Goal: Task Accomplishment & Management: Manage account settings

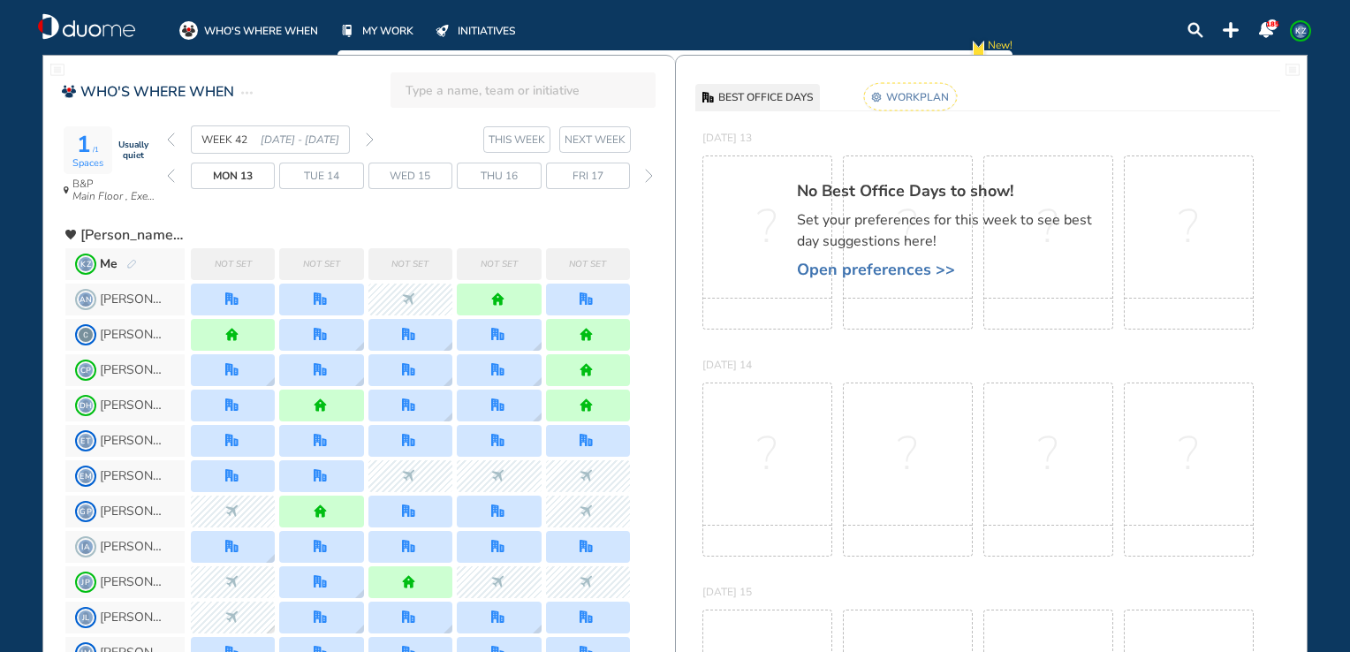
click at [131, 263] on img "pen-edit" at bounding box center [131, 264] width 11 height 11
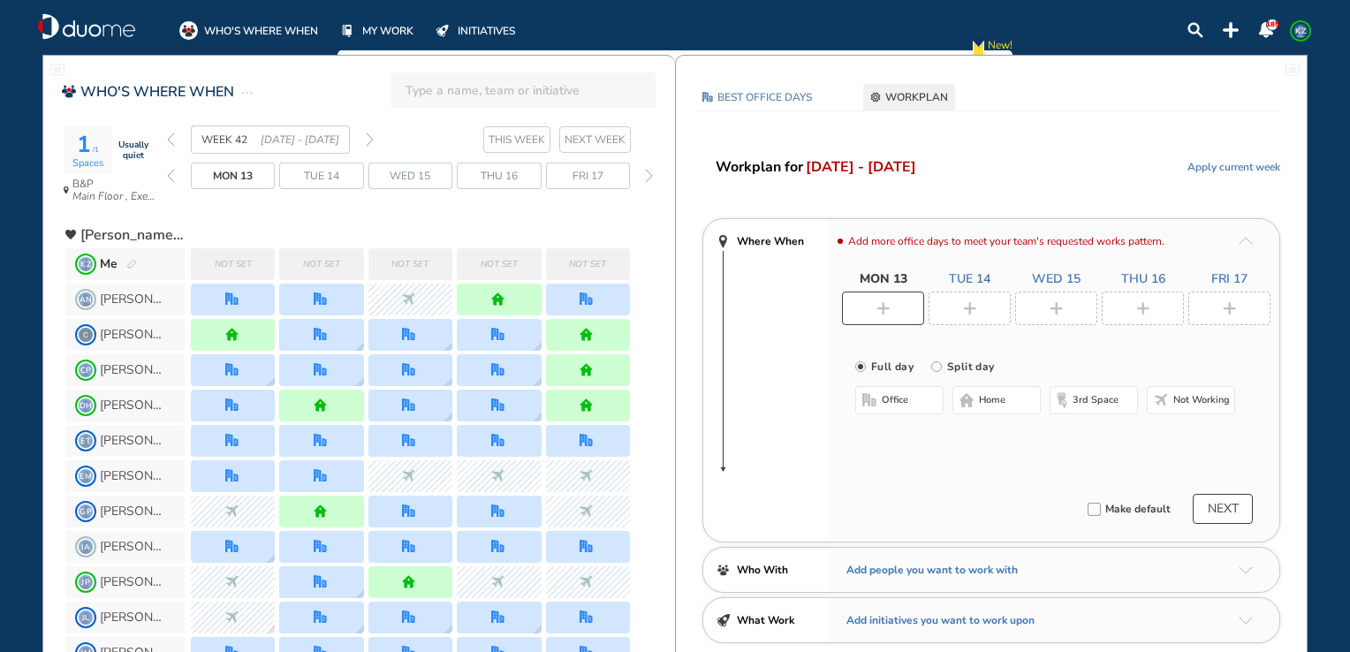
drag, startPoint x: 657, startPoint y: 347, endPoint x: 649, endPoint y: 327, distance: 21.8
click at [649, 327] on div "[PERSON_NAME]" at bounding box center [370, 334] width 610 height 35
drag, startPoint x: 1349, startPoint y: 300, endPoint x: 1346, endPoint y: 474, distance: 174.1
click at [1346, 474] on div "WHO'S WHERE WHEN MY WORK INITIATIVES 185 KZ New! NOTIFICATIONS All Location Tas…" at bounding box center [675, 326] width 1350 height 652
click at [1198, 400] on span "Not working" at bounding box center [1201, 400] width 57 height 14
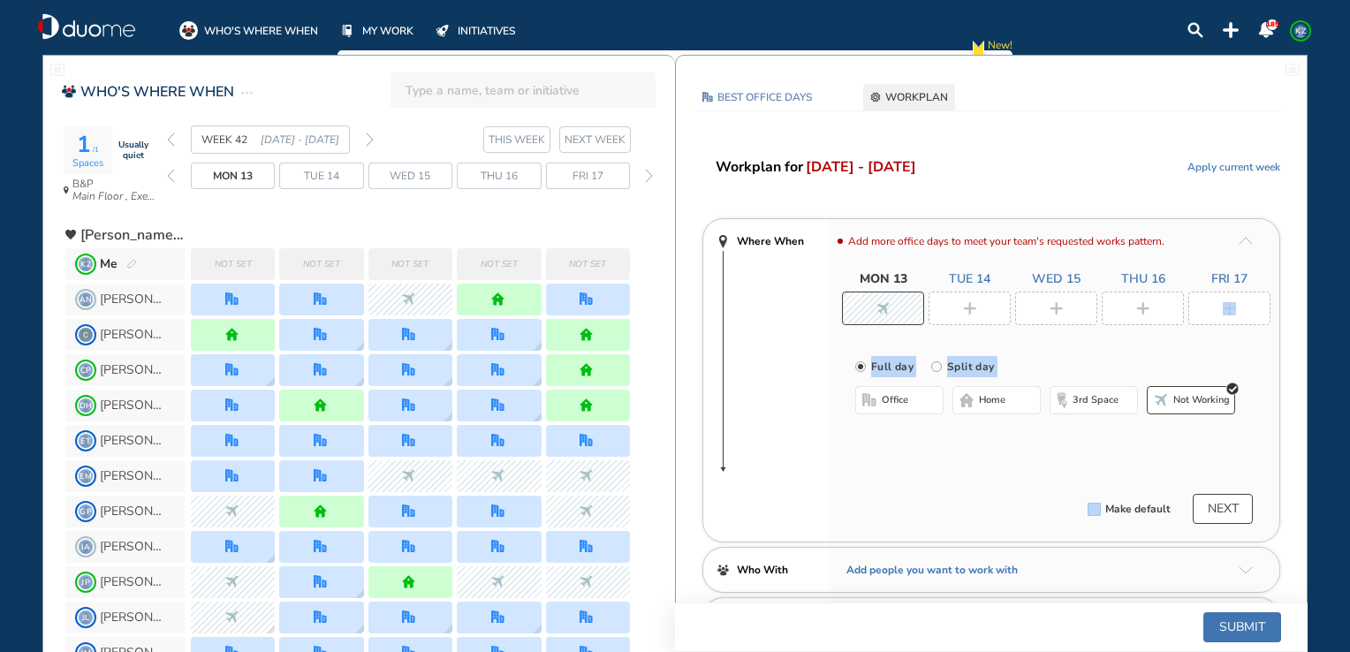
click at [964, 311] on img "plus-rounded-bdbdbd" at bounding box center [969, 308] width 13 height 13
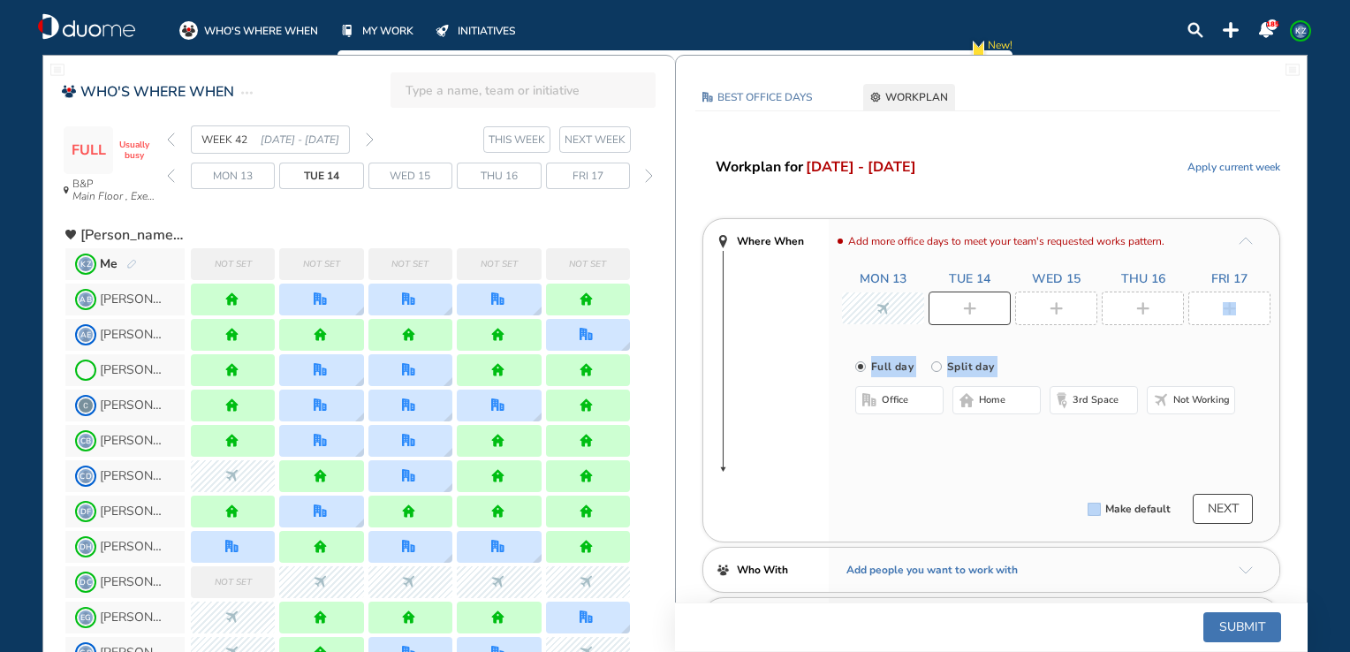
click at [990, 397] on span "home" at bounding box center [992, 400] width 27 height 14
click at [1066, 314] on div at bounding box center [1056, 309] width 82 height 34
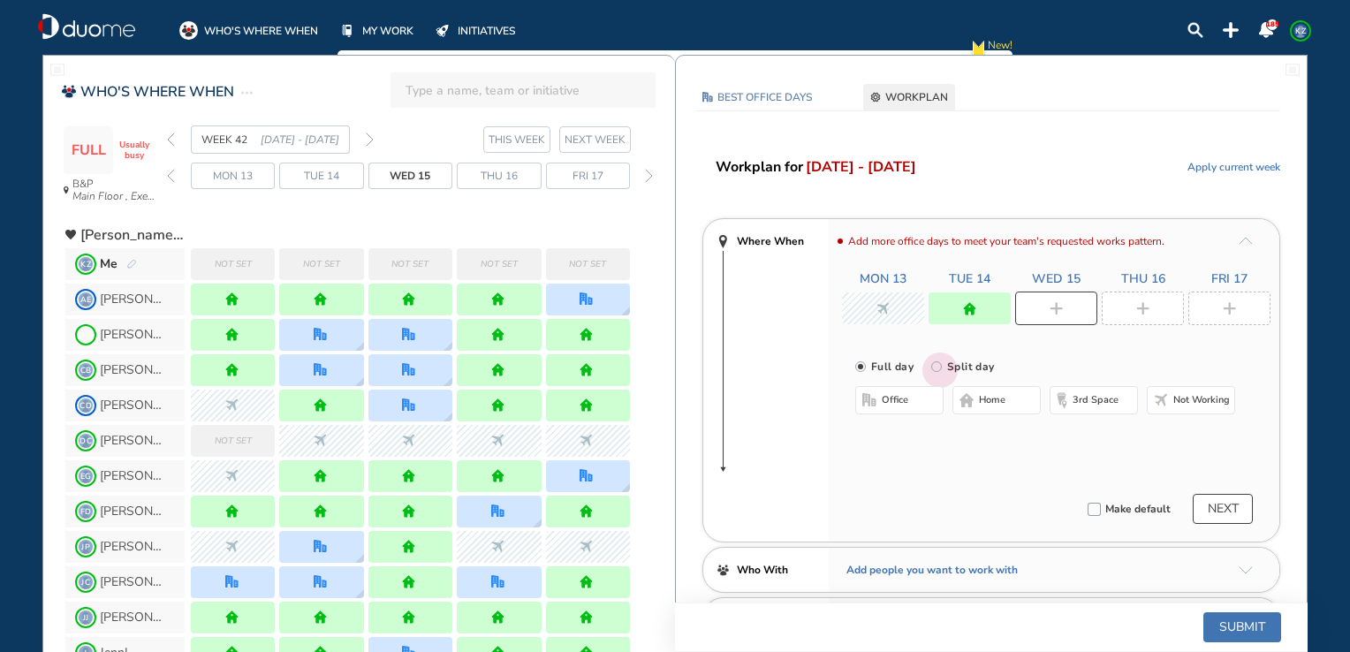
click at [931, 367] on input "Split day" at bounding box center [948, 377] width 35 height 35
radio input "true"
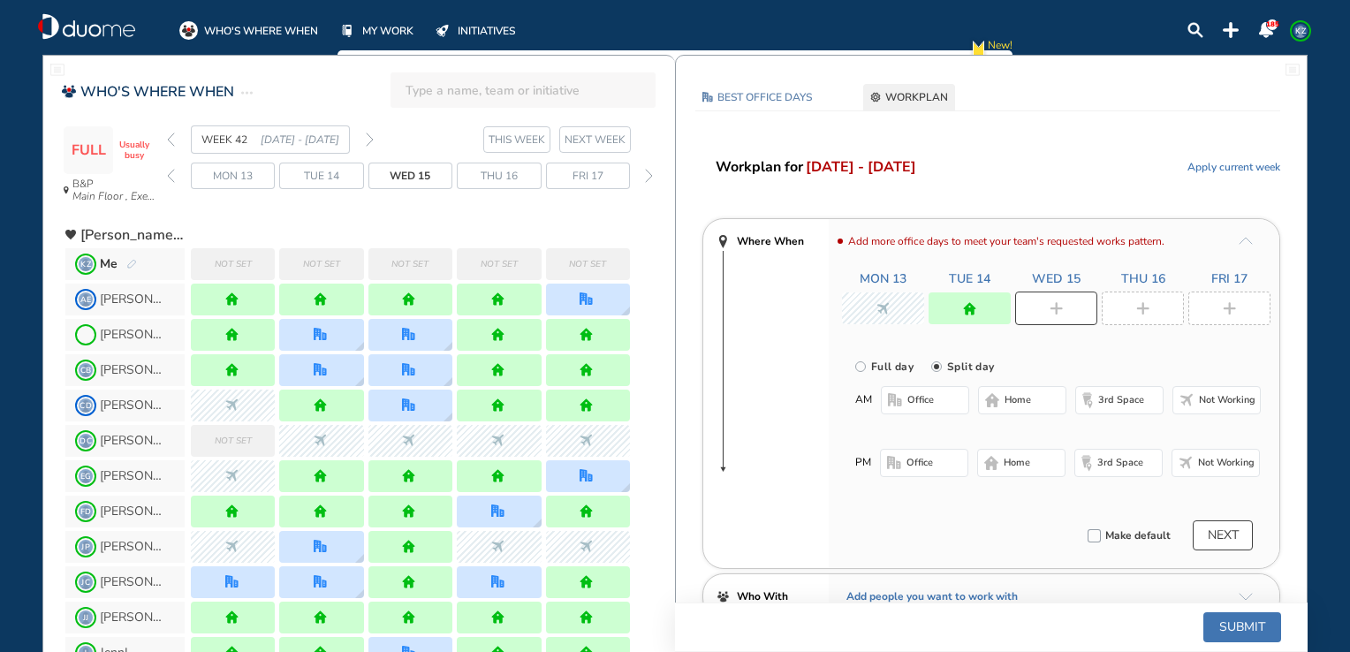
click at [905, 399] on button "office" at bounding box center [925, 400] width 88 height 28
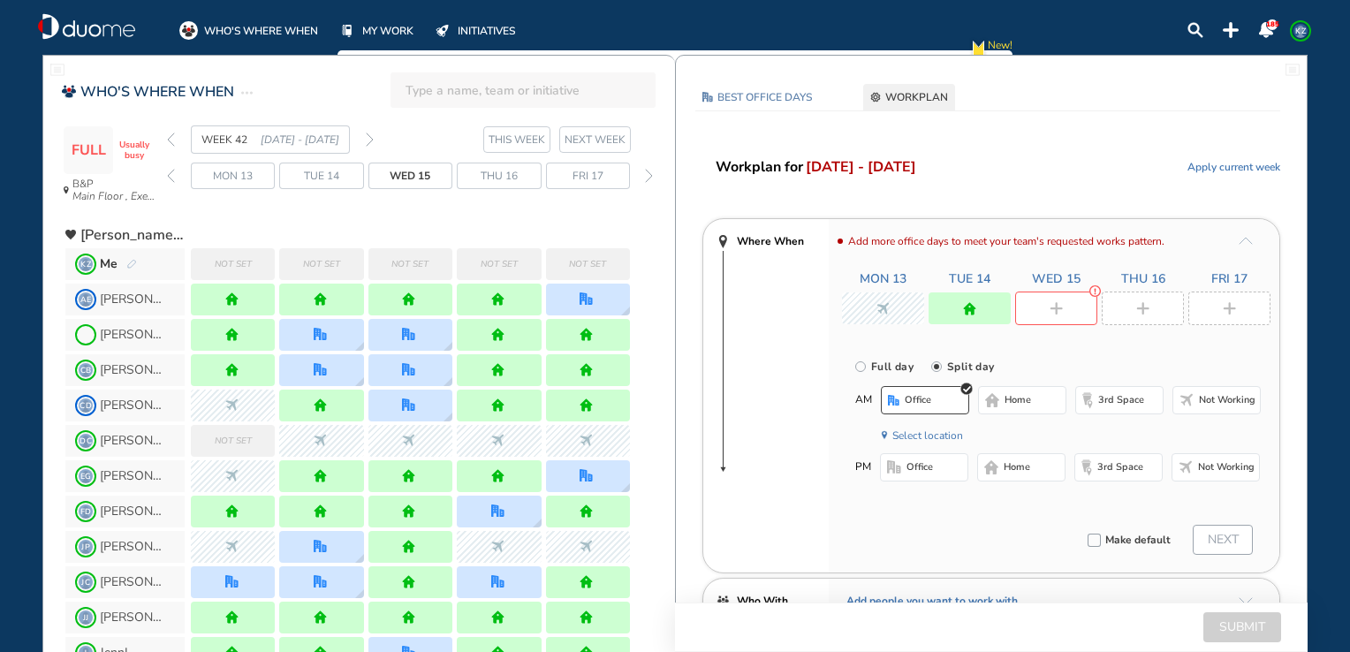
click at [919, 433] on button "Select location" at bounding box center [927, 436] width 71 height 18
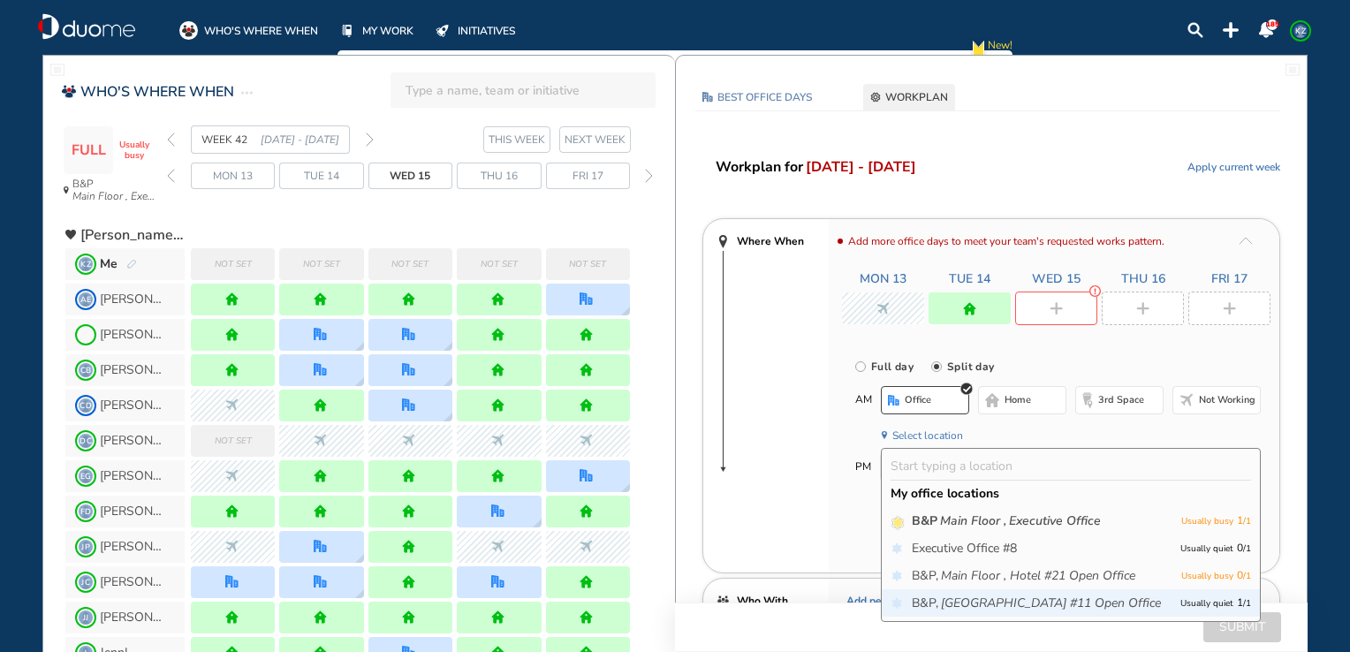
click at [952, 600] on icon "[GEOGRAPHIC_DATA] #11 Open Office" at bounding box center [1051, 604] width 220 height 18
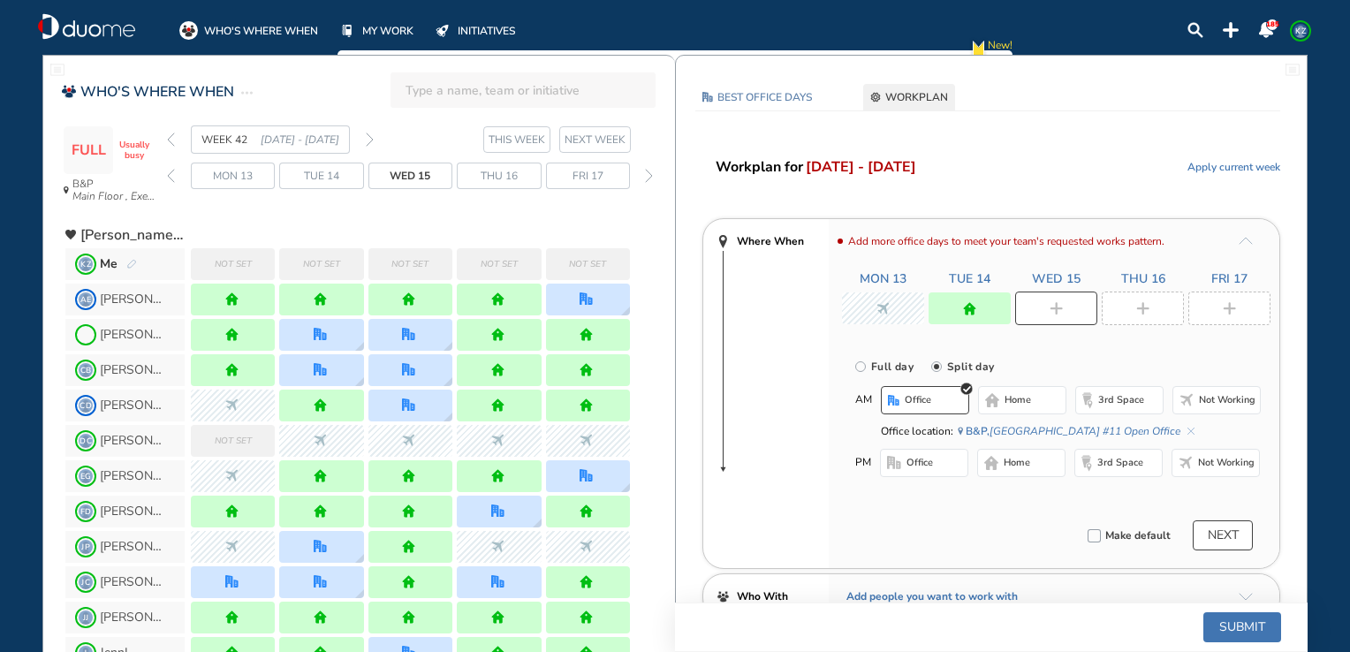
click at [1018, 463] on span "home" at bounding box center [1017, 463] width 27 height 14
click at [1142, 300] on div at bounding box center [1143, 309] width 82 height 34
radio input "true"
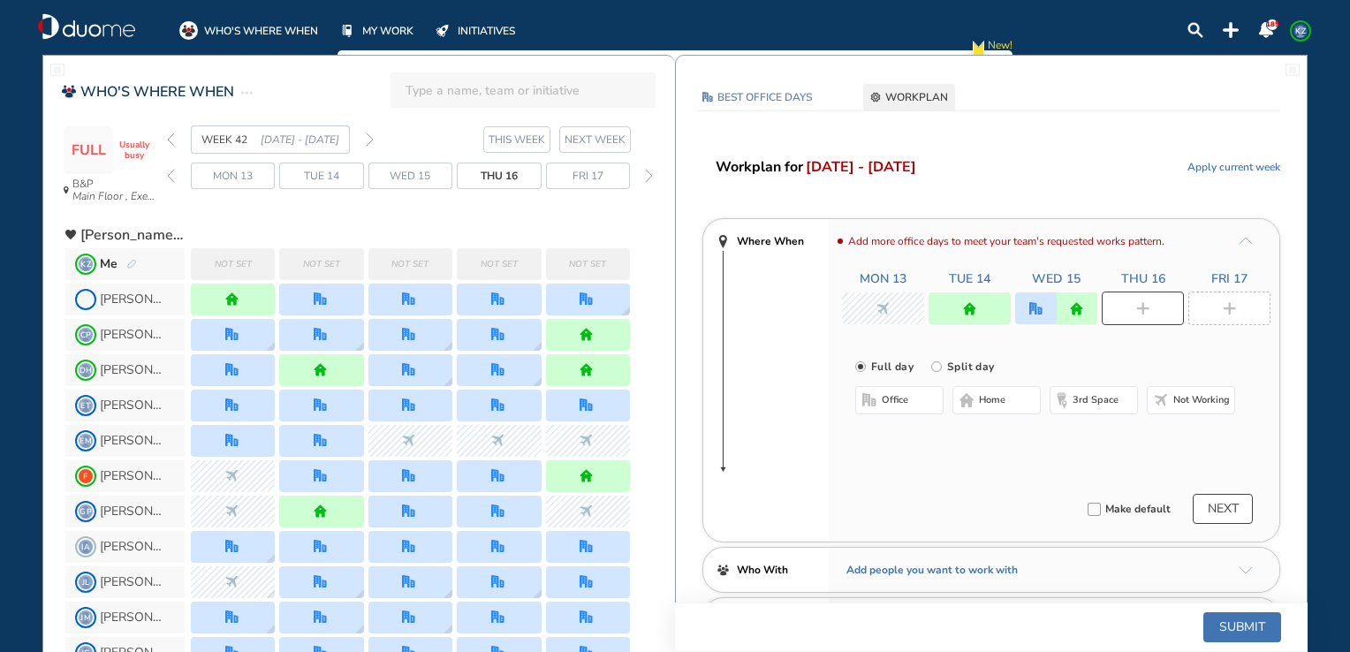
click at [936, 368] on input "Split day" at bounding box center [948, 377] width 35 height 35
radio input "true"
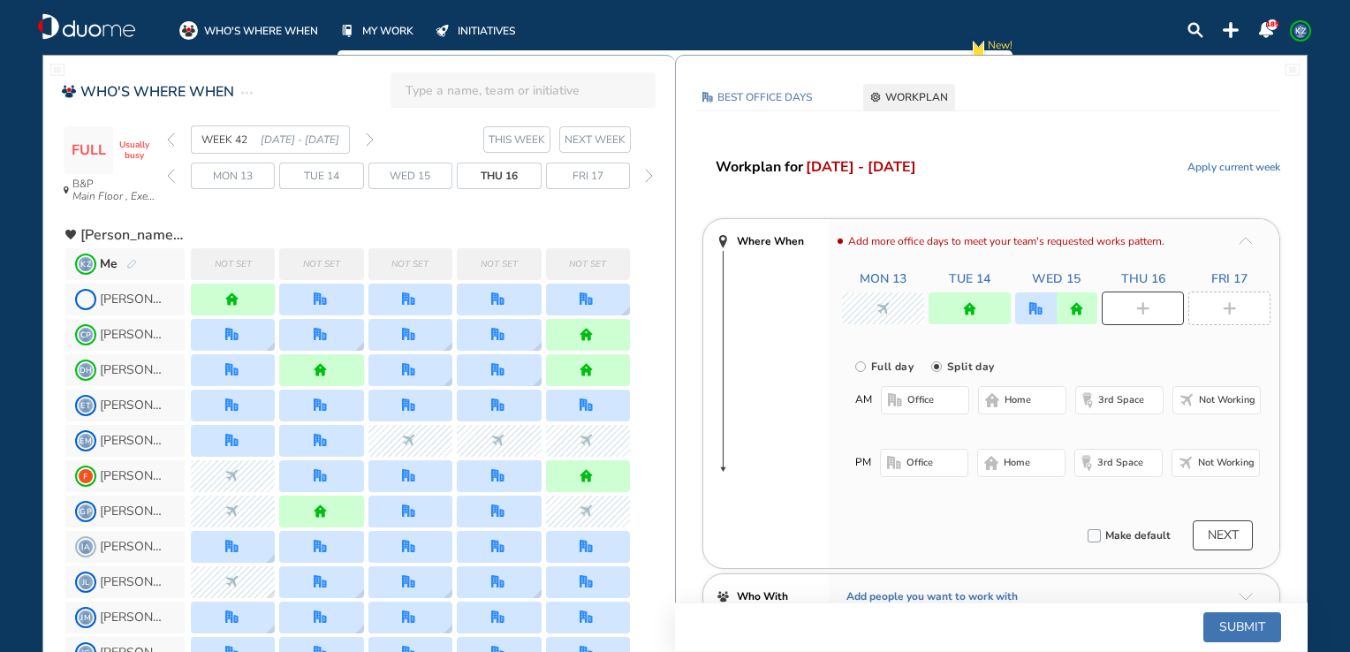
click at [921, 401] on span "office" at bounding box center [920, 400] width 27 height 14
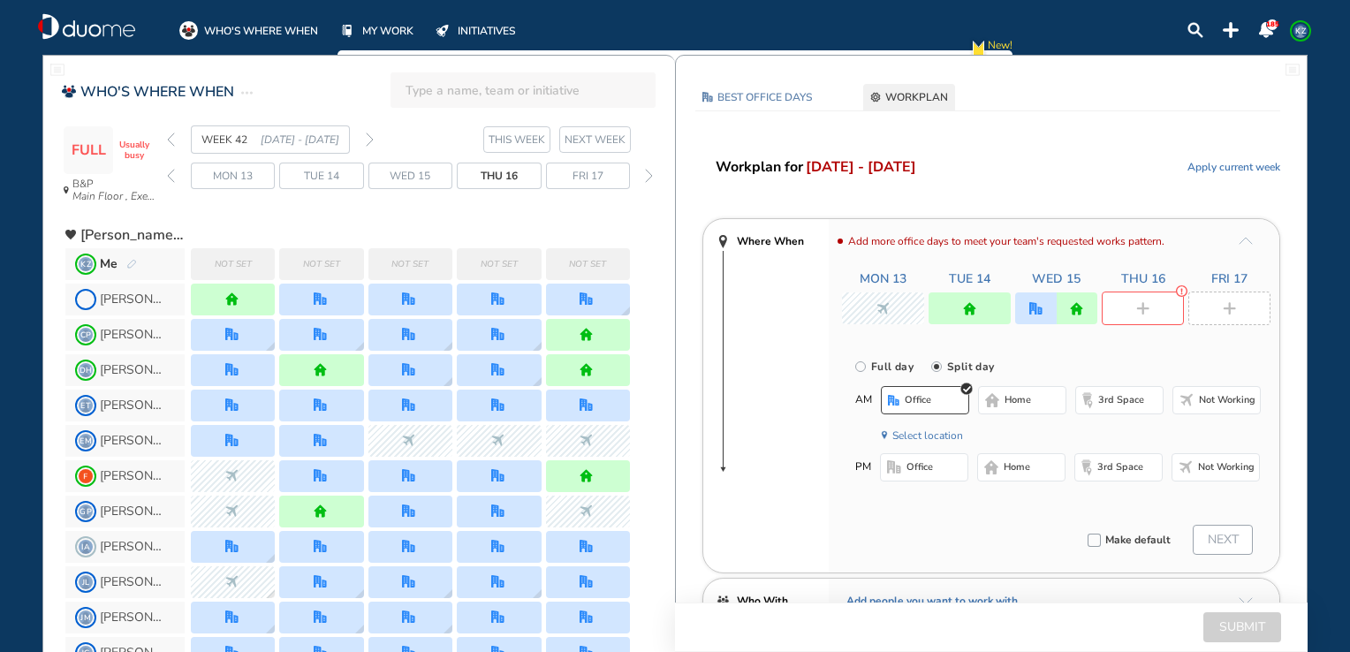
click at [922, 441] on button "Select location" at bounding box center [927, 436] width 71 height 18
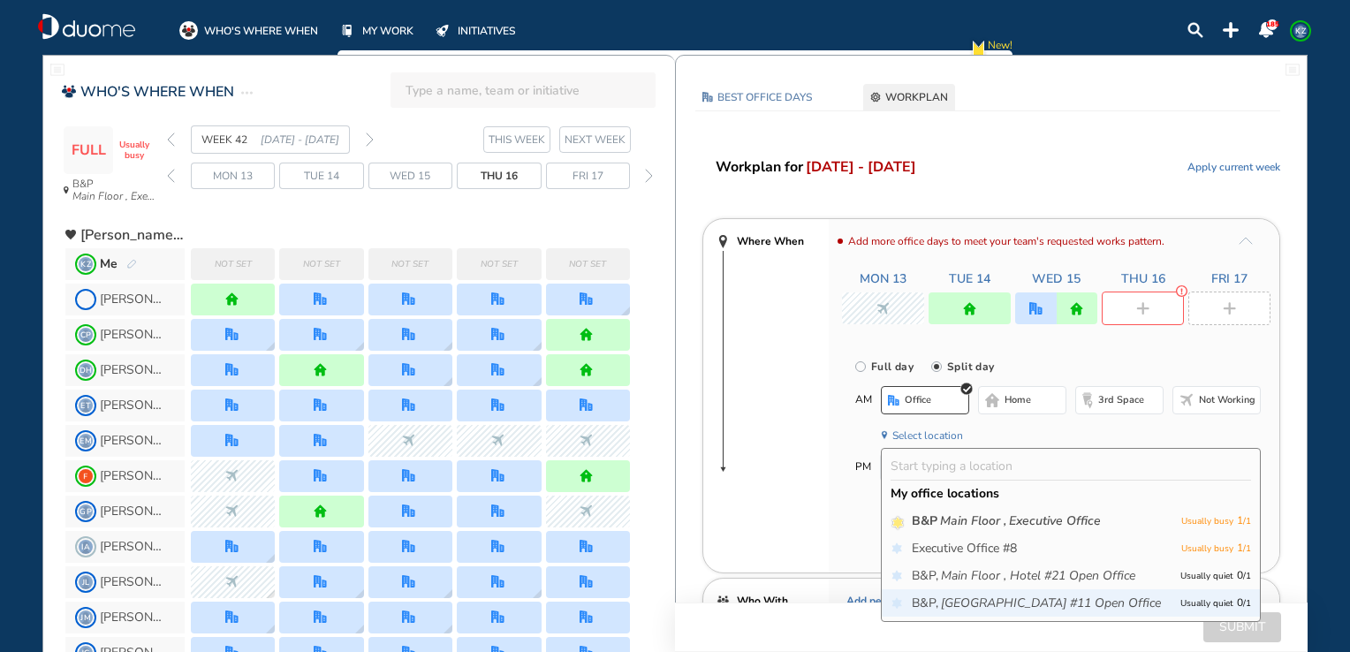
click at [945, 601] on icon "[GEOGRAPHIC_DATA] #11 Open Office" at bounding box center [1051, 604] width 220 height 18
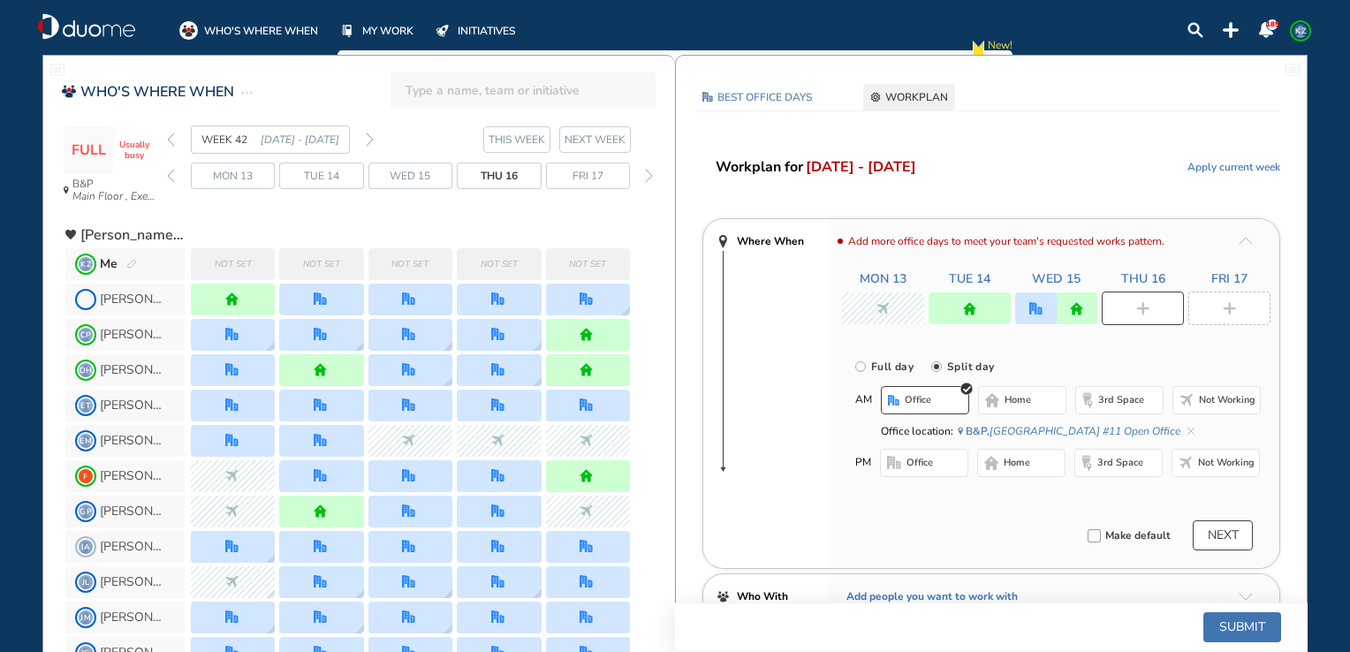
click at [1013, 459] on span "home" at bounding box center [1017, 463] width 27 height 14
click at [1237, 313] on div at bounding box center [1229, 309] width 82 height 34
radio input "true"
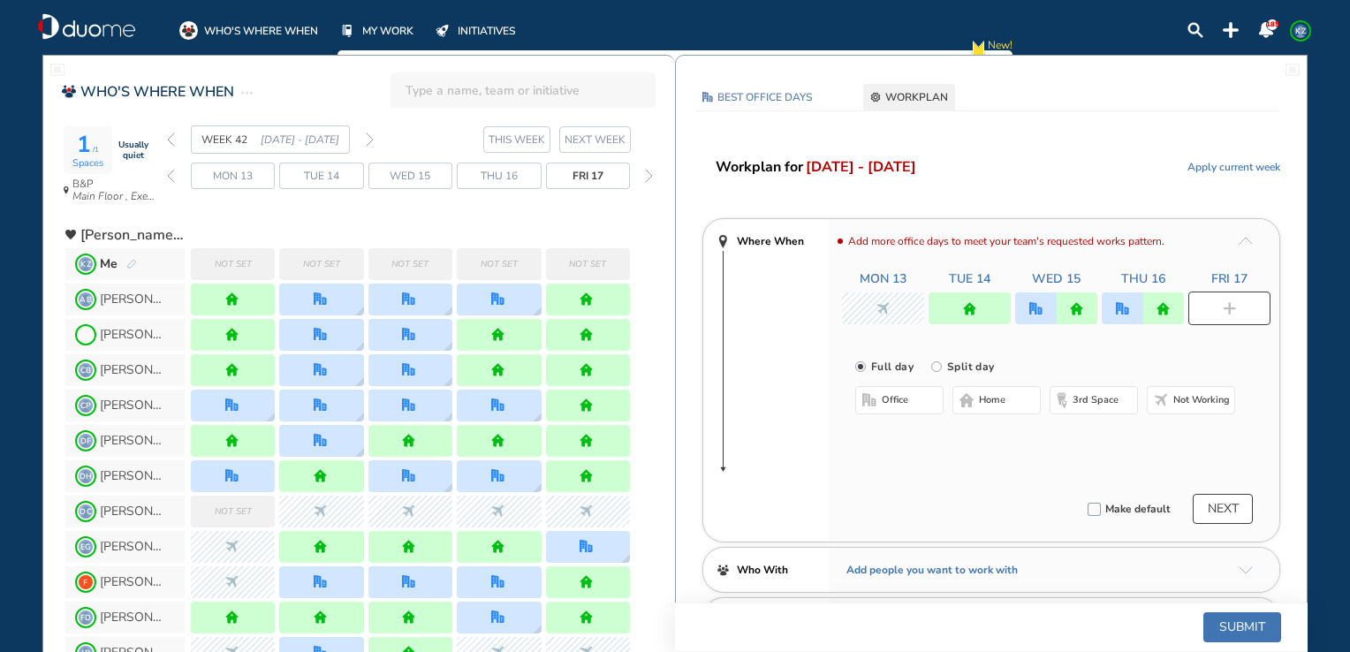
click at [977, 398] on button "home" at bounding box center [996, 400] width 88 height 28
click at [1251, 622] on button "Submit" at bounding box center [1242, 627] width 78 height 30
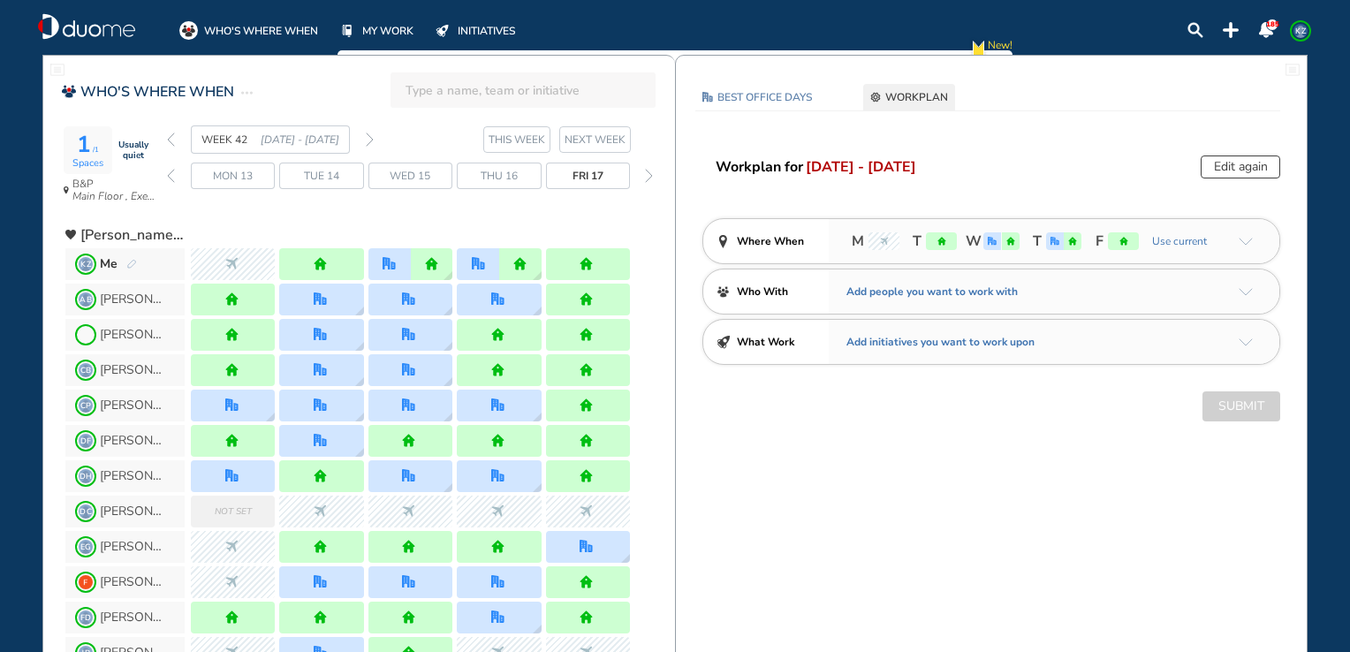
click at [118, 299] on span "[PERSON_NAME]" at bounding box center [133, 299] width 66 height 14
click at [129, 299] on span "[PERSON_NAME]" at bounding box center [133, 299] width 66 height 14
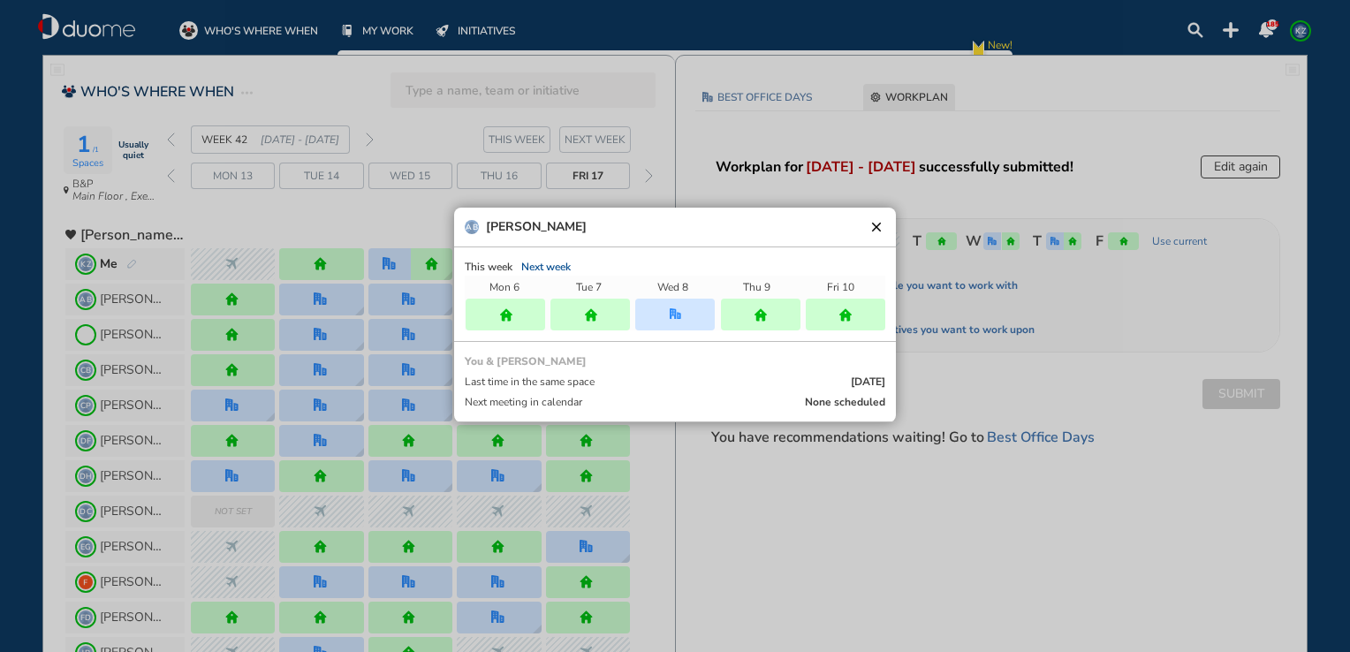
click at [540, 261] on span "Next week" at bounding box center [545, 267] width 49 height 14
click at [542, 264] on div "This week Next week" at bounding box center [675, 267] width 421 height 18
click at [873, 228] on button "clear" at bounding box center [877, 227] width 18 height 18
